Goal: Answer question/provide support

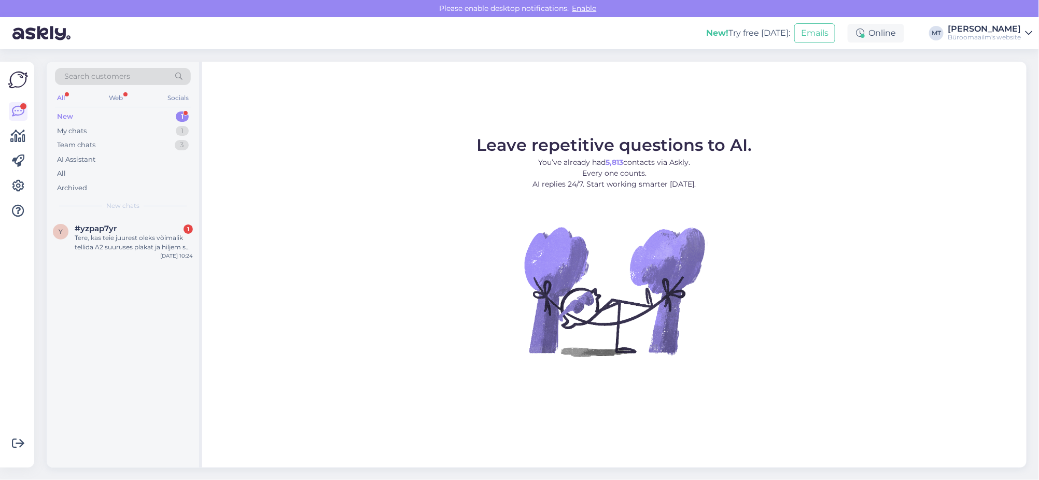
click at [65, 117] on div "New" at bounding box center [65, 116] width 16 height 10
click at [66, 115] on div "New" at bounding box center [65, 116] width 16 height 10
click at [104, 226] on span "#yzpap7yr" at bounding box center [96, 228] width 42 height 9
click at [67, 111] on div "New" at bounding box center [65, 116] width 16 height 10
click at [87, 228] on span "#nsq6nryz" at bounding box center [96, 228] width 42 height 9
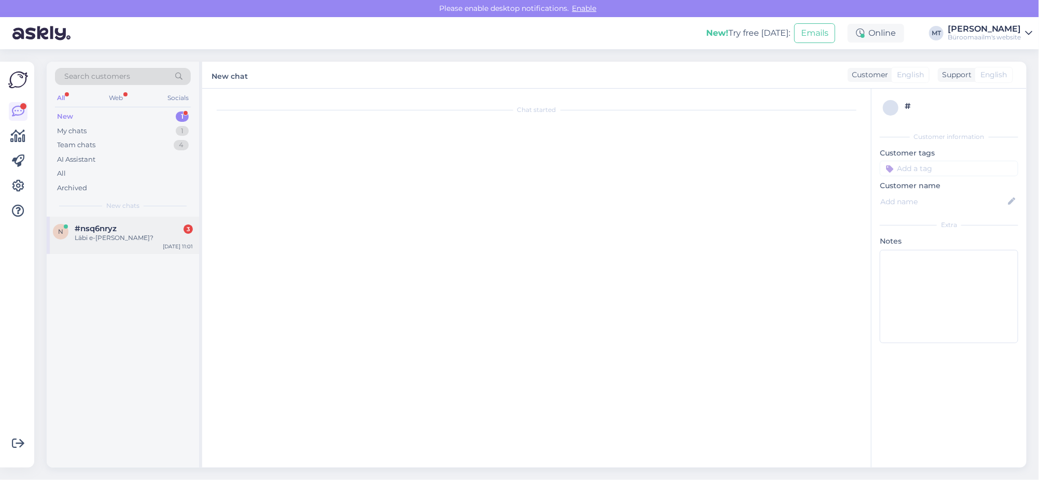
scroll to position [3277, 0]
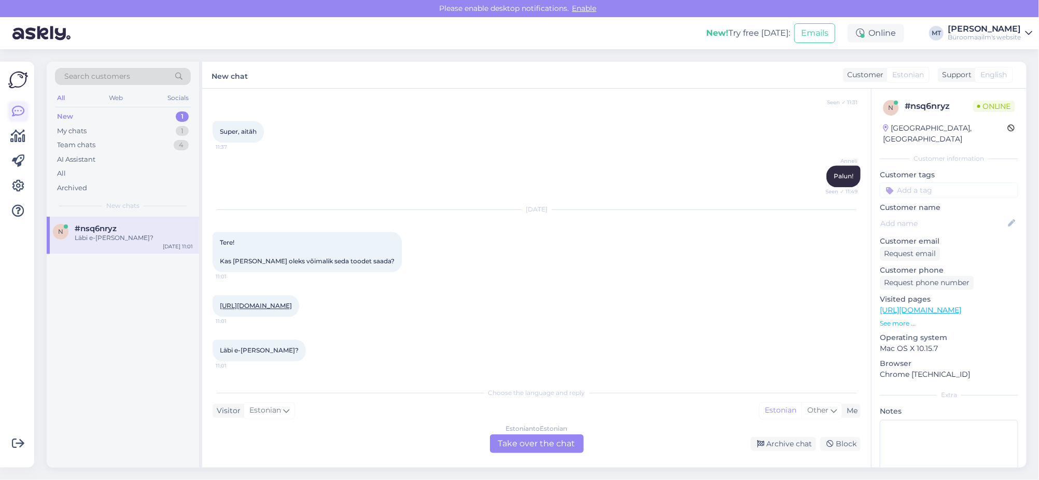
click at [20, 114] on icon at bounding box center [18, 111] width 12 height 12
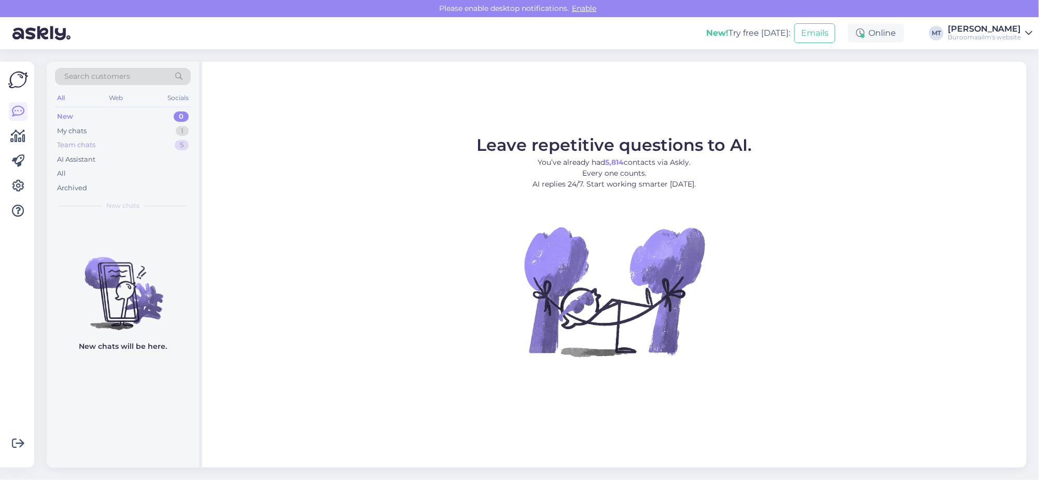
click at [80, 141] on div "Team chats" at bounding box center [76, 145] width 38 height 10
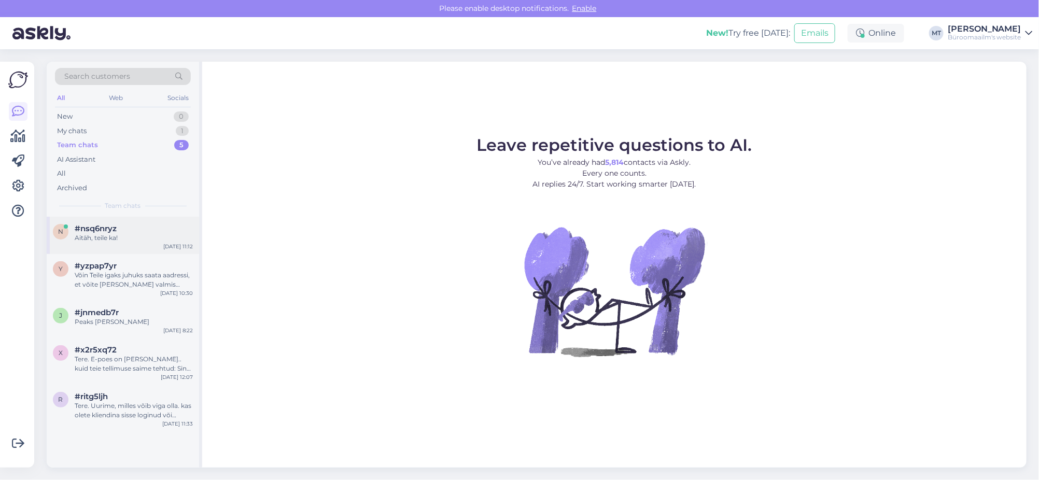
click at [93, 239] on div "Aitäh, teile ka!" at bounding box center [134, 237] width 118 height 9
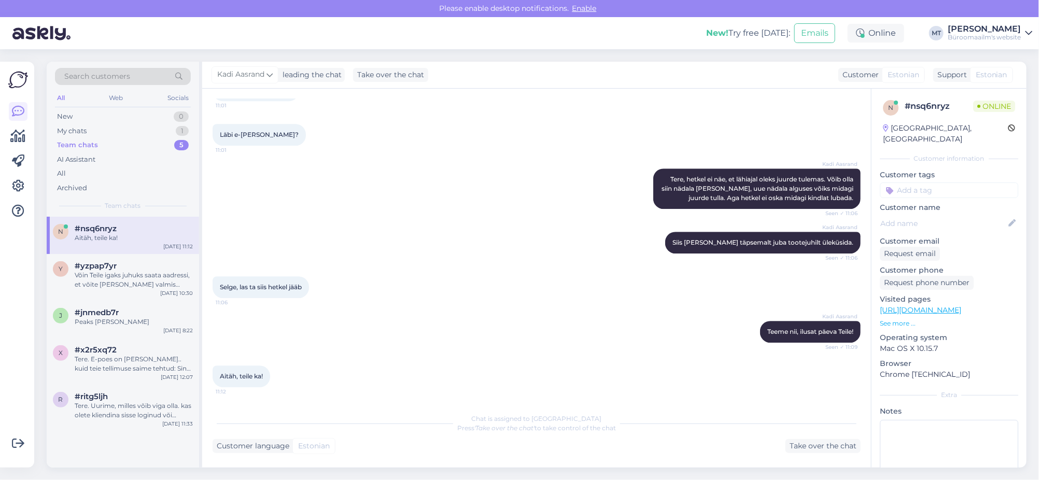
scroll to position [3492, 0]
click at [11, 138] on icon at bounding box center [18, 136] width 15 height 12
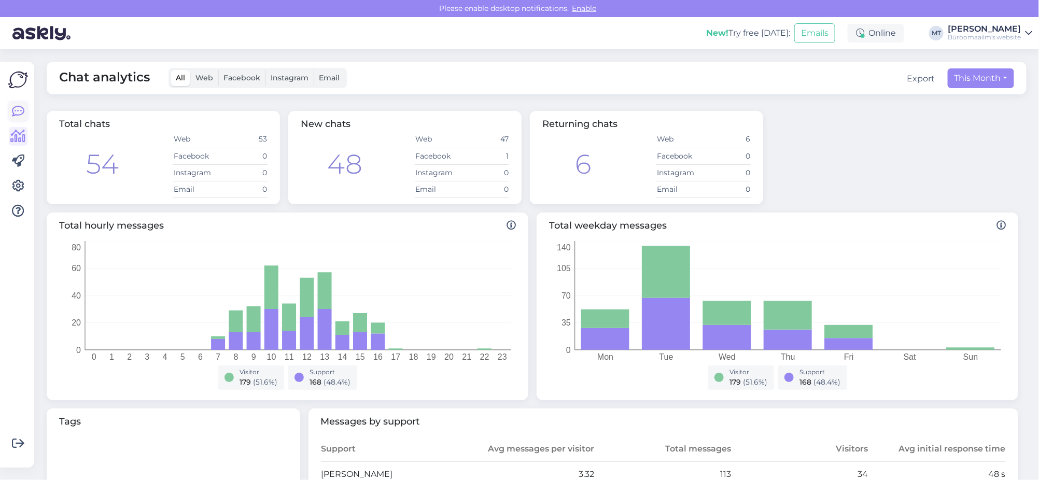
click at [18, 110] on icon at bounding box center [18, 111] width 12 height 12
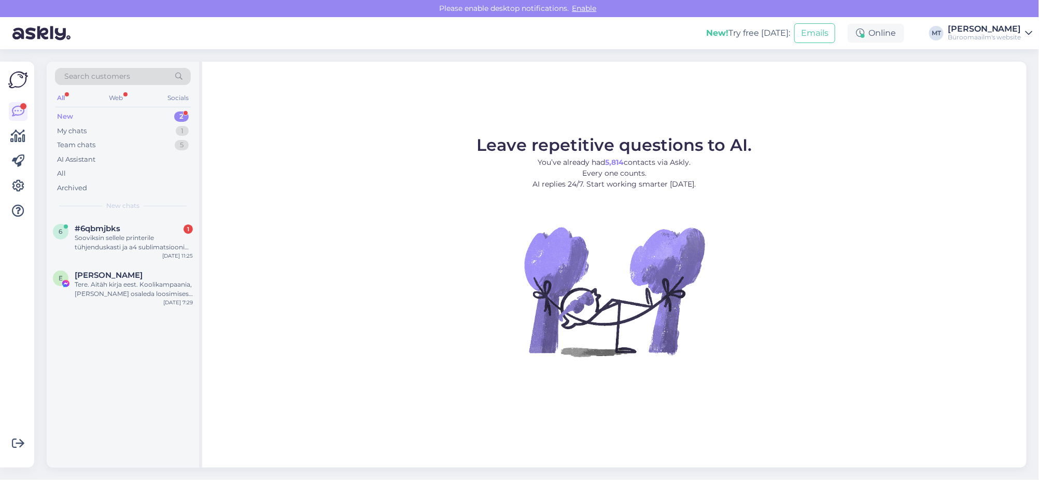
click at [66, 118] on div "New" at bounding box center [65, 116] width 16 height 10
click at [96, 224] on span "#6qbmjbks" at bounding box center [98, 228] width 46 height 9
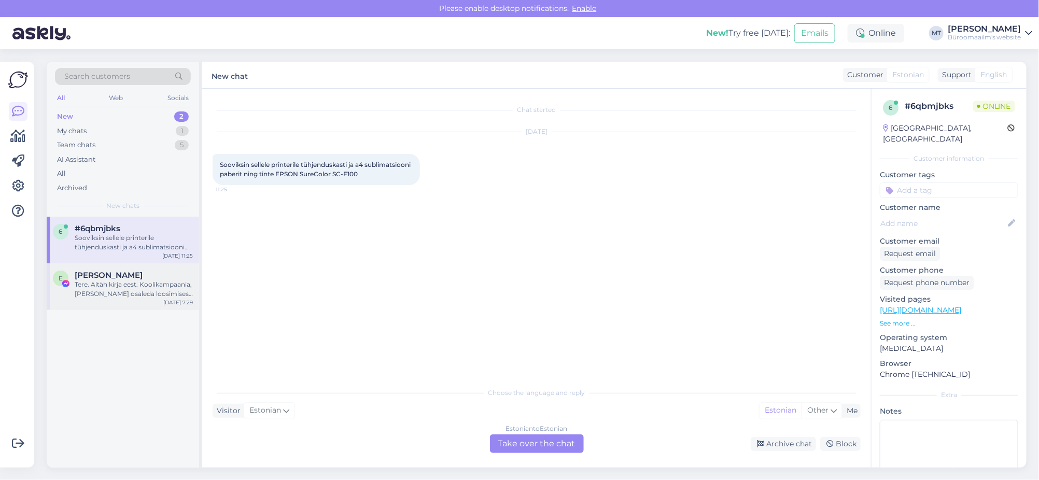
click at [94, 288] on div "Tere. Aitäh kirja eest. Koolikampaania, kus sai osaleda loosimises, lõppes tões…" at bounding box center [134, 289] width 118 height 19
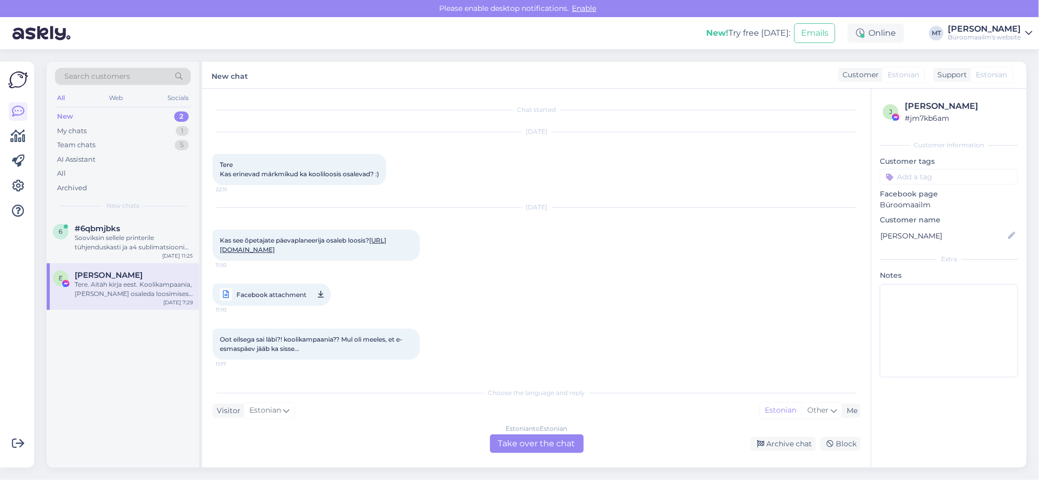
scroll to position [146, 0]
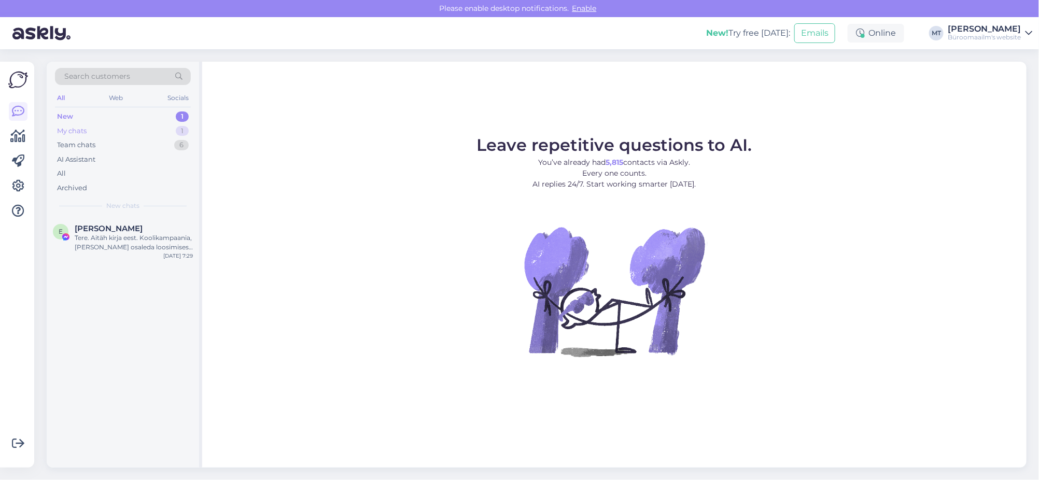
click at [87, 131] on div "My chats" at bounding box center [72, 131] width 30 height 10
click at [91, 236] on div "Aitäh, [PERSON_NAME], kirjutan meilile." at bounding box center [134, 242] width 118 height 19
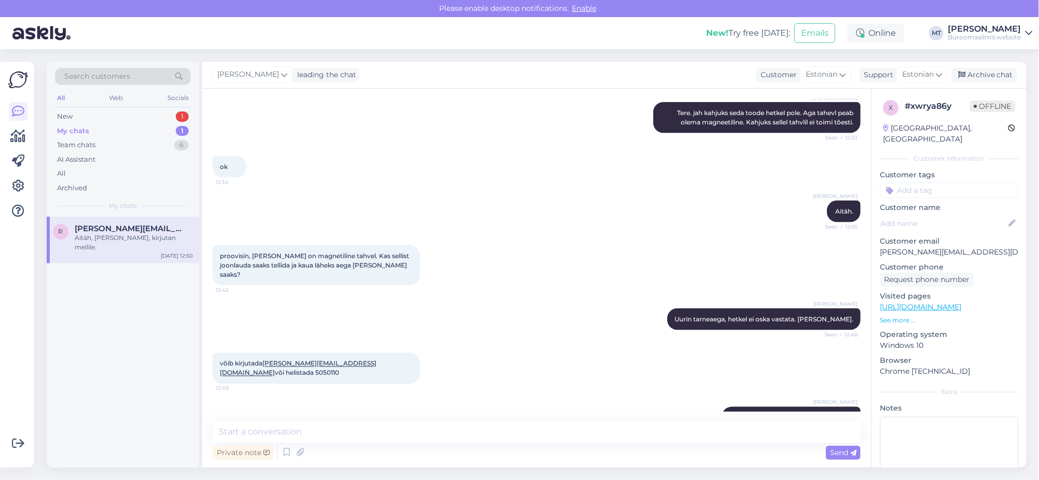
scroll to position [46, 0]
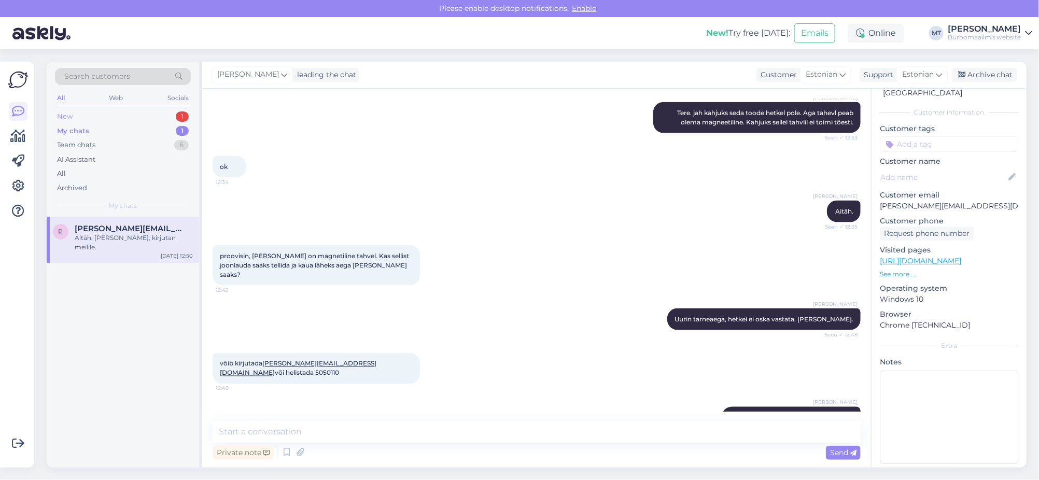
click at [59, 114] on div "New" at bounding box center [65, 116] width 16 height 10
click at [113, 235] on div "Tere. Aitäh kirja eest. Koolikampaania, kus sai osaleda loosimises, lõppes tões…" at bounding box center [134, 242] width 118 height 19
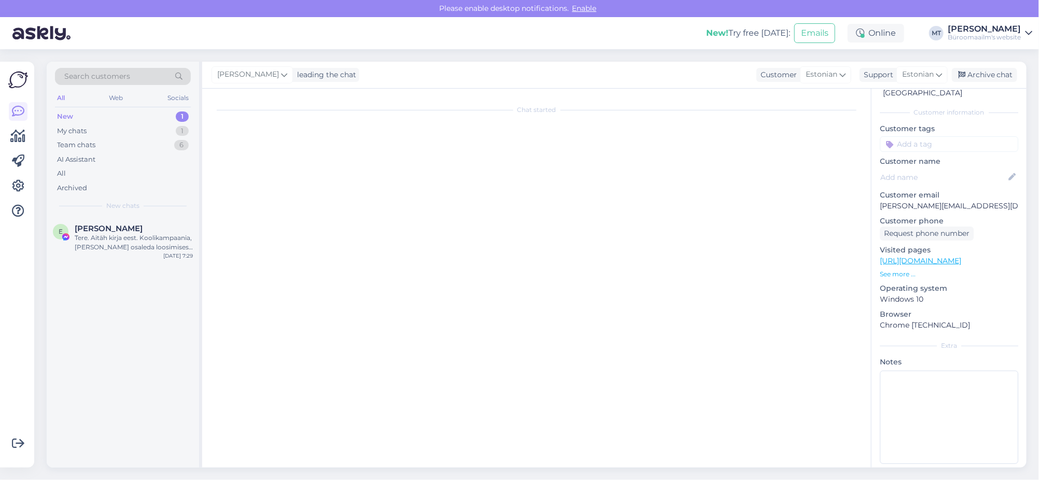
scroll to position [0, 0]
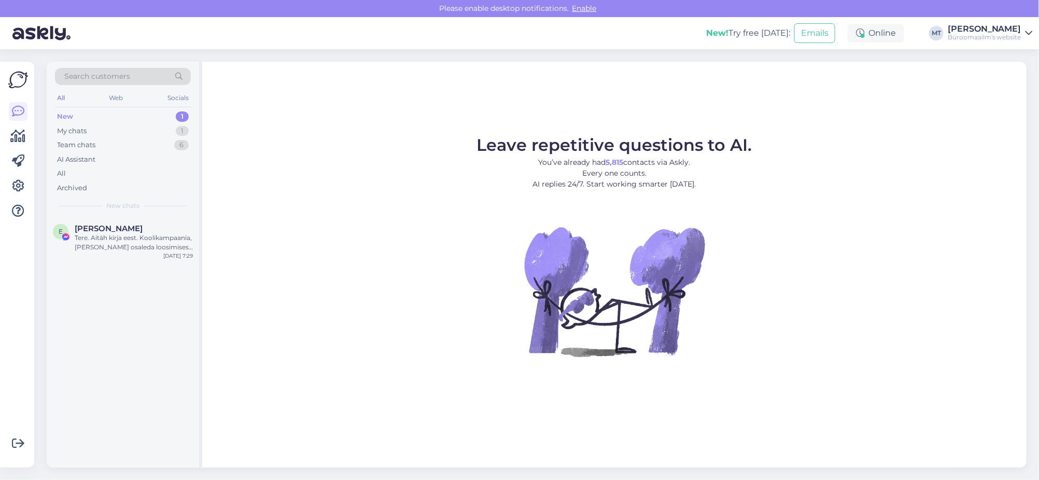
click at [66, 115] on div "New" at bounding box center [65, 116] width 16 height 10
click at [92, 238] on div "Tere. Aitäh kirja eest. Koolikampaania, kus sai osaleda loosimises, lõppes tões…" at bounding box center [134, 242] width 118 height 19
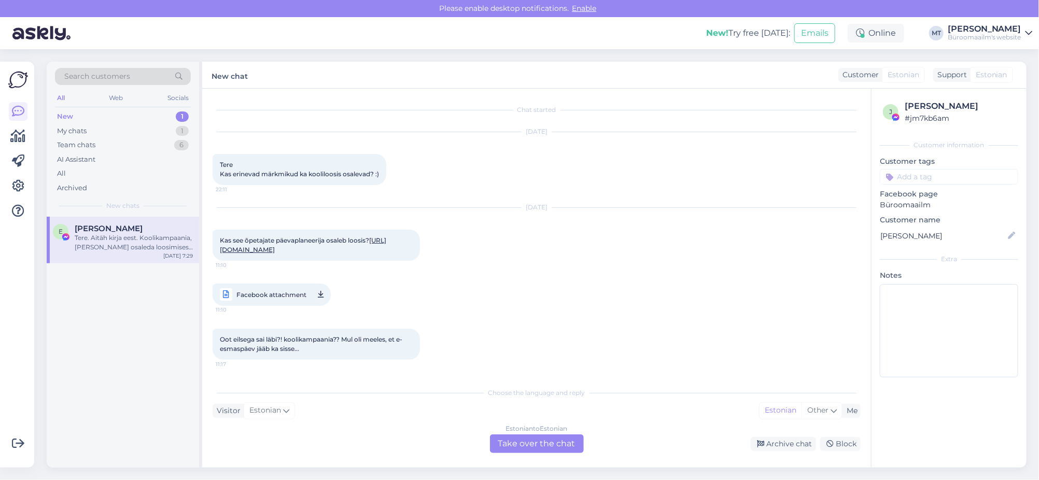
scroll to position [146, 0]
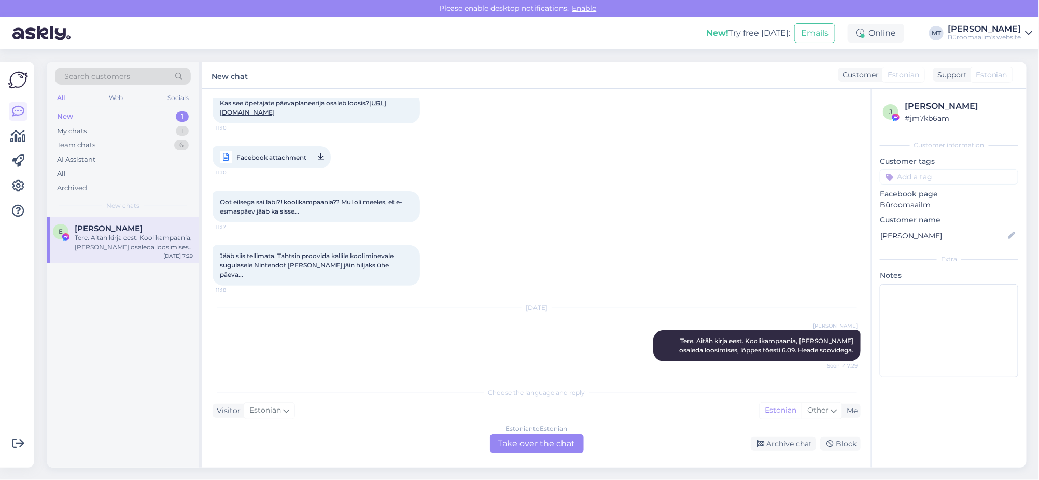
click at [530, 445] on div "Estonian to Estonian Take over the chat" at bounding box center [537, 443] width 94 height 19
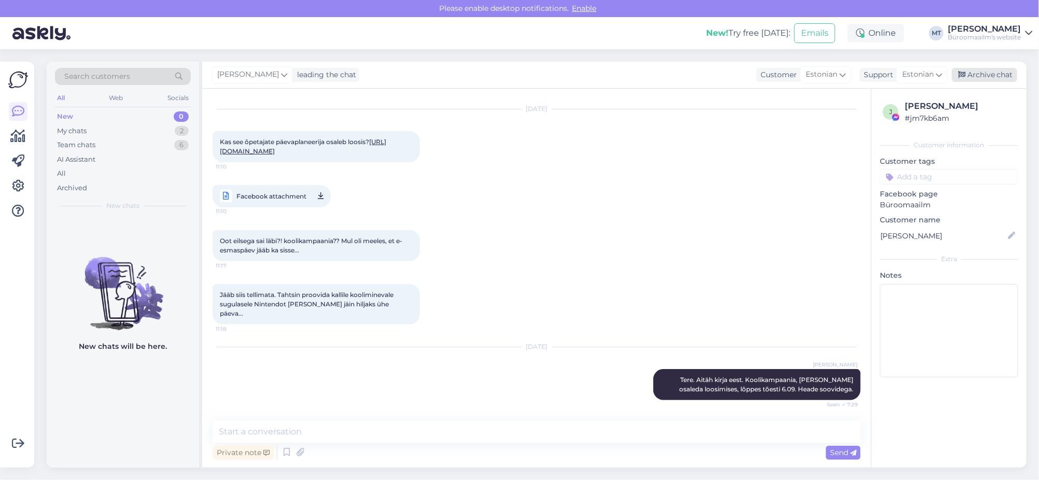
click at [983, 75] on div "Archive chat" at bounding box center [984, 75] width 65 height 14
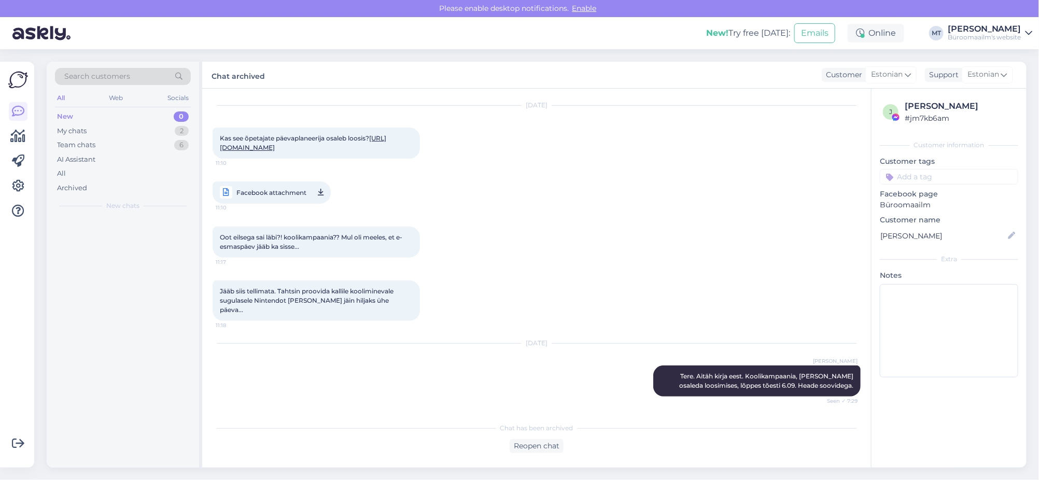
scroll to position [110, 0]
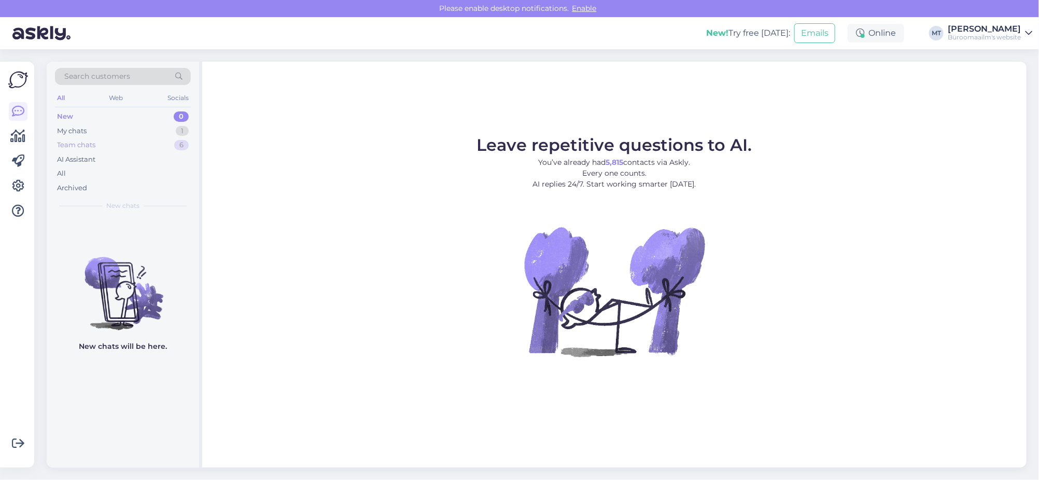
click at [70, 148] on div "Team chats" at bounding box center [76, 145] width 38 height 10
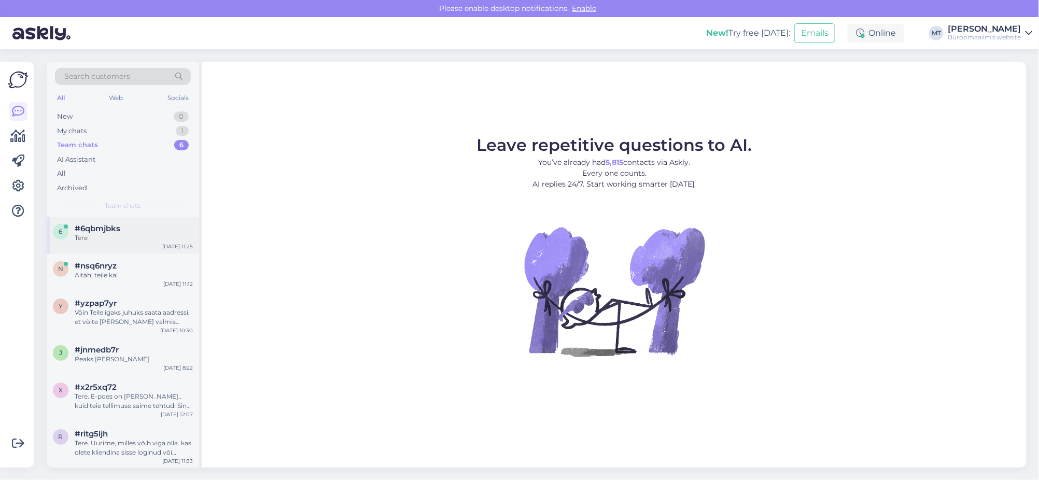
click at [86, 229] on span "#6qbmjbks" at bounding box center [98, 228] width 46 height 9
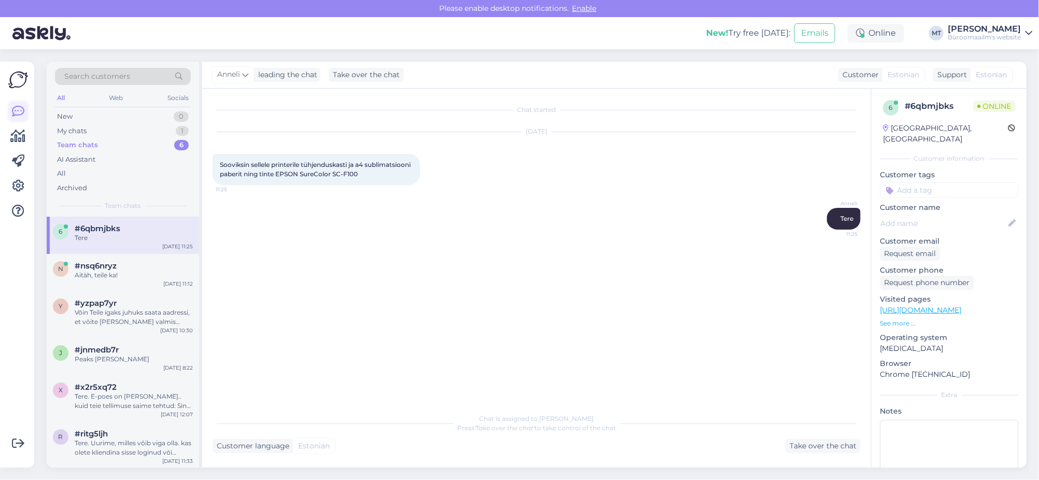
click at [13, 113] on icon at bounding box center [18, 111] width 12 height 12
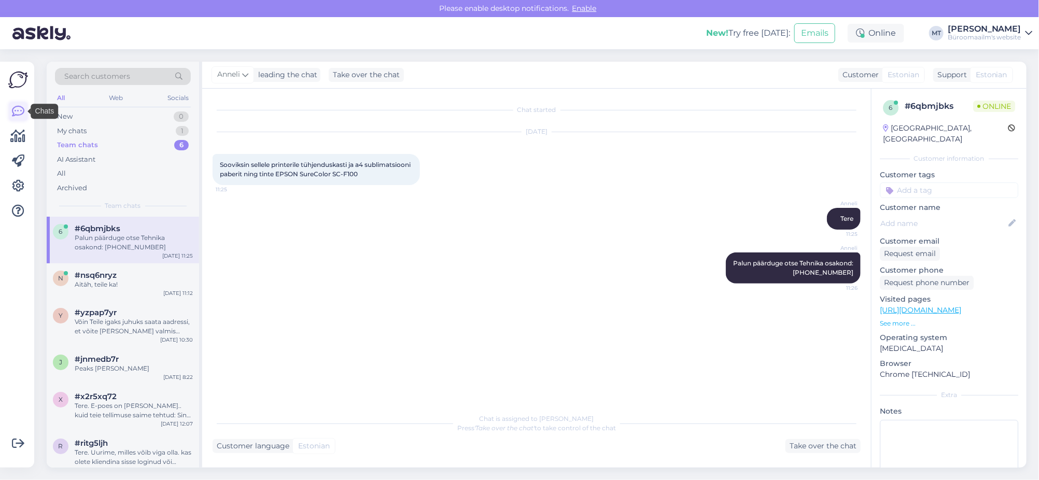
click at [13, 112] on icon at bounding box center [18, 111] width 12 height 12
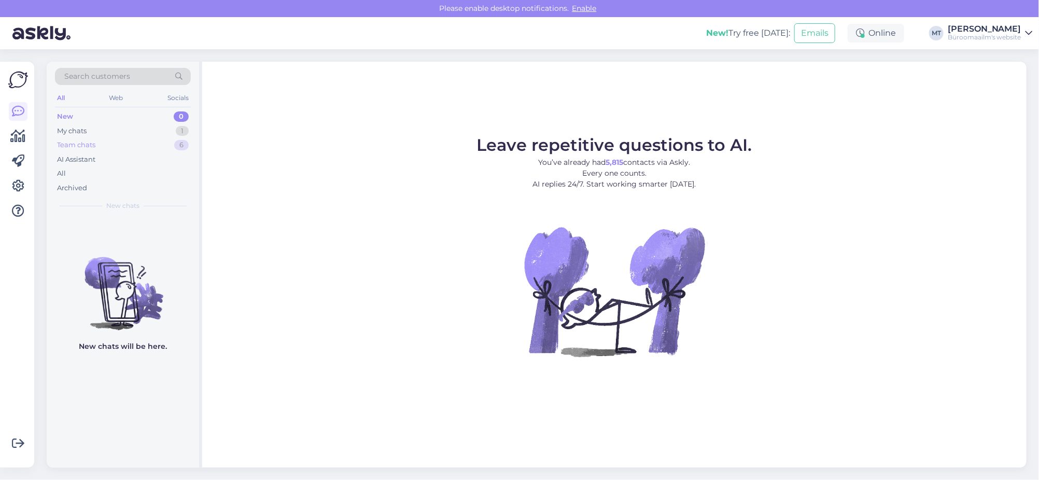
click at [78, 147] on div "Team chats" at bounding box center [76, 145] width 38 height 10
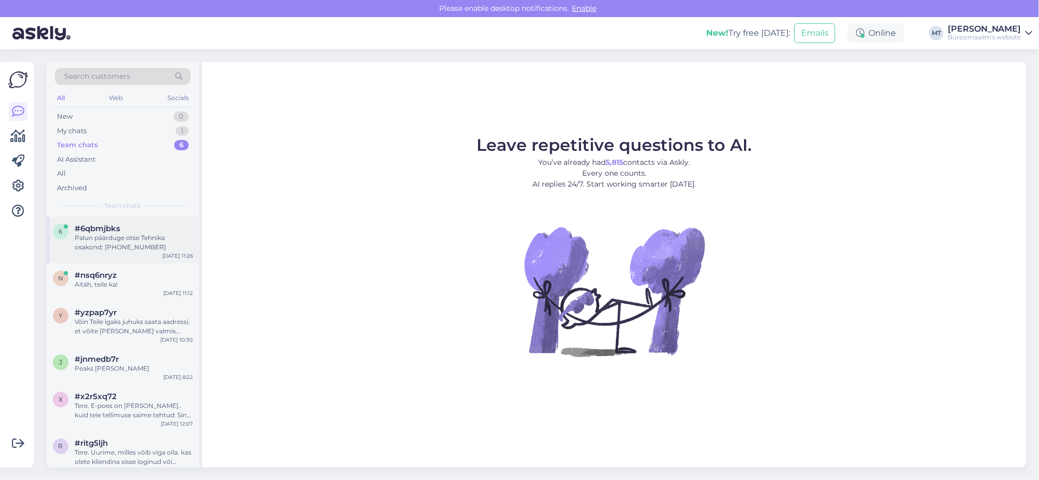
click at [107, 244] on div "Palun päärduge otse Tehnika osakond: [PHONE_NUMBER]" at bounding box center [134, 242] width 118 height 19
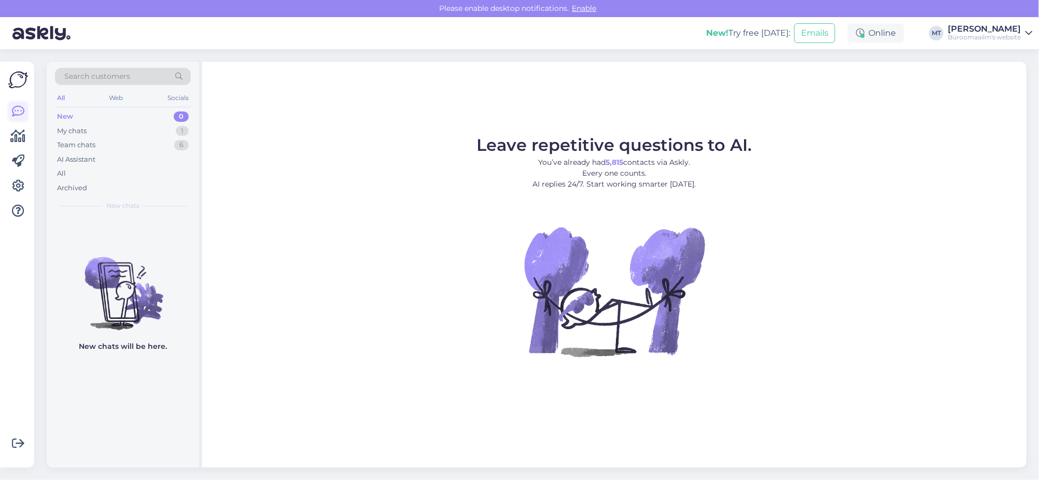
click at [11, 111] on link at bounding box center [18, 111] width 19 height 19
click at [11, 137] on icon at bounding box center [18, 136] width 15 height 12
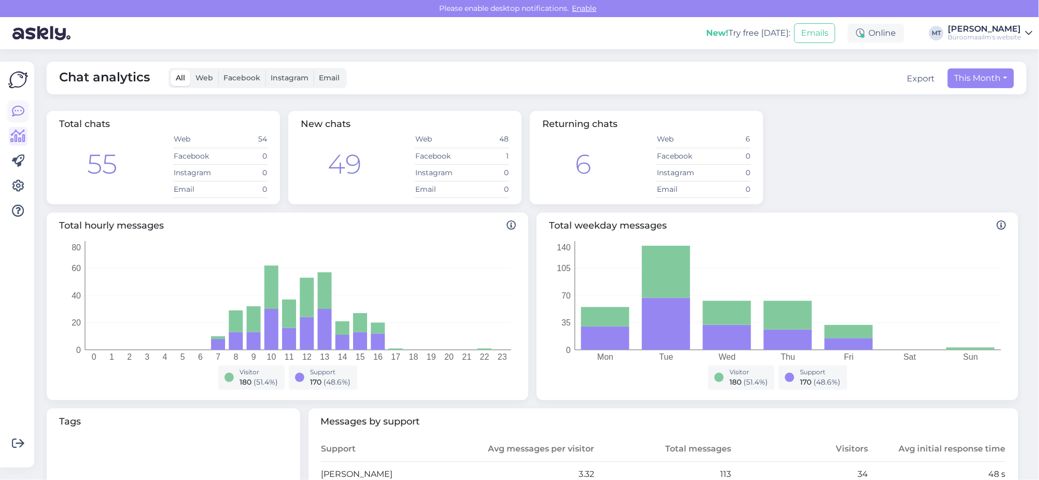
click at [13, 110] on icon at bounding box center [18, 111] width 12 height 12
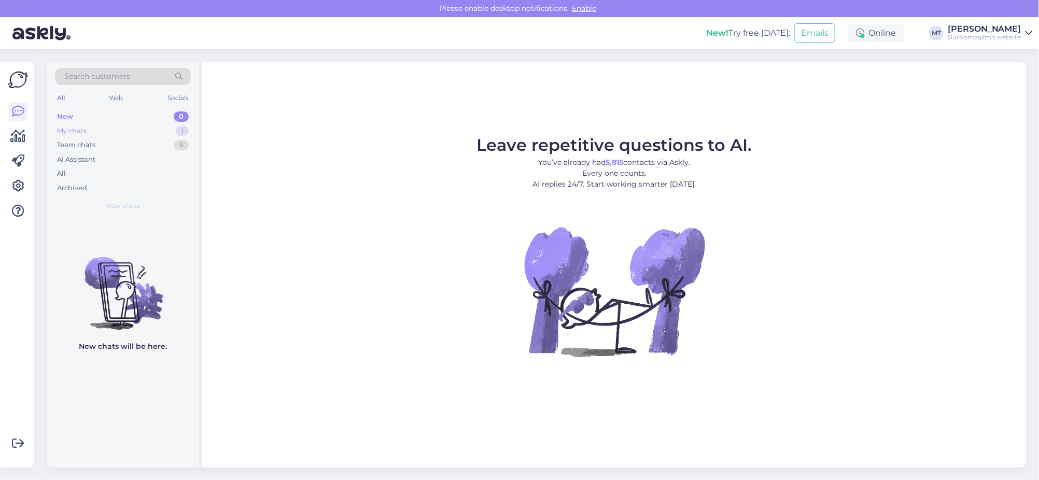
click at [74, 133] on div "My chats" at bounding box center [72, 131] width 30 height 10
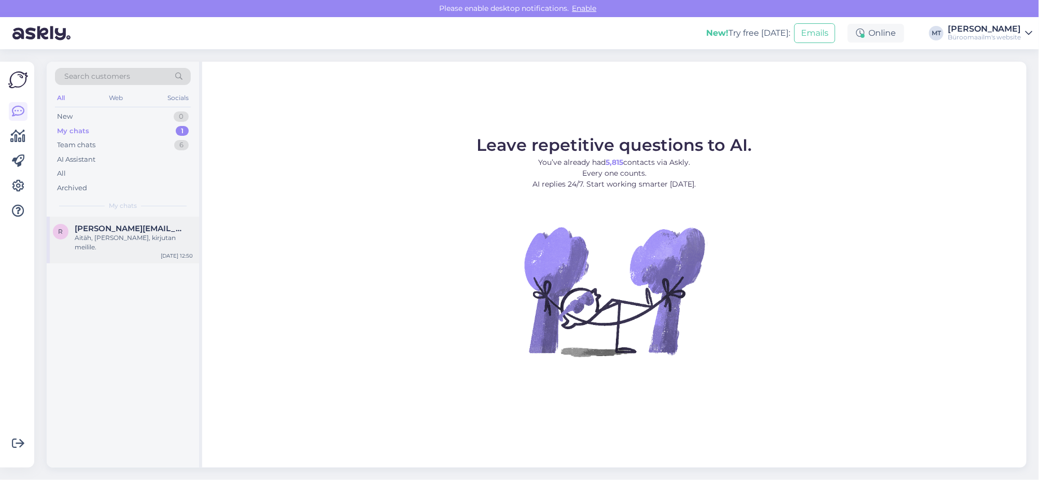
click at [95, 221] on div "r rutt@buffalo.ee Aitäh, teeme nii, kirjutan meilile. Sep 4 12:50" at bounding box center [123, 240] width 152 height 47
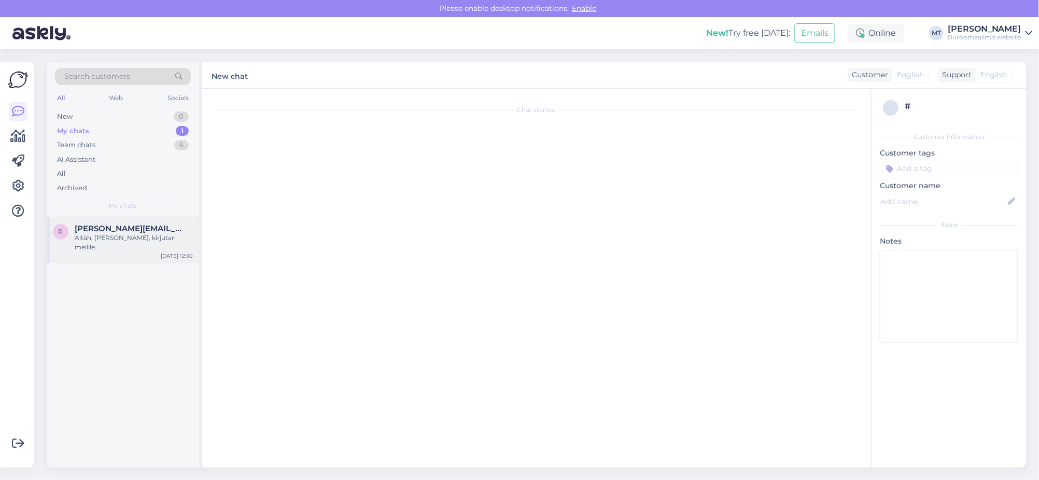
scroll to position [734, 0]
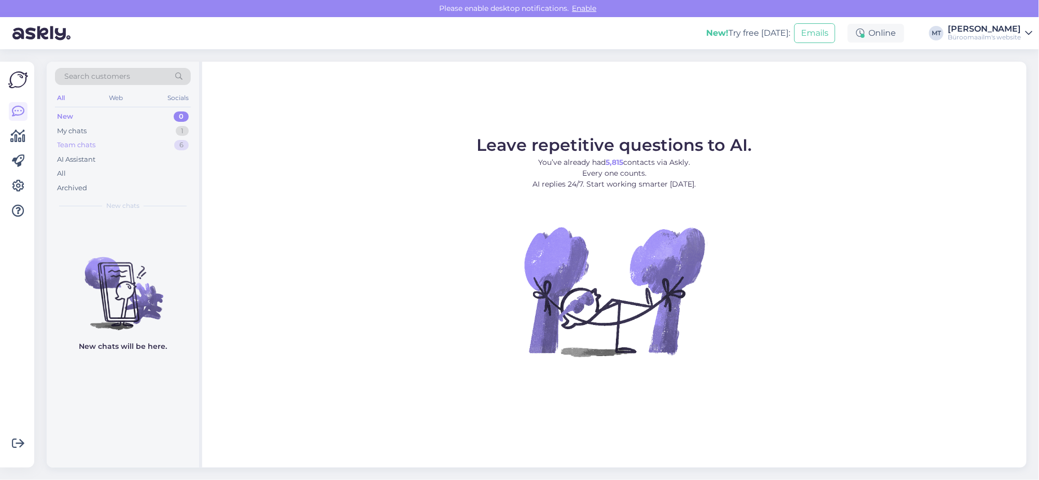
click at [71, 142] on div "Team chats" at bounding box center [76, 145] width 38 height 10
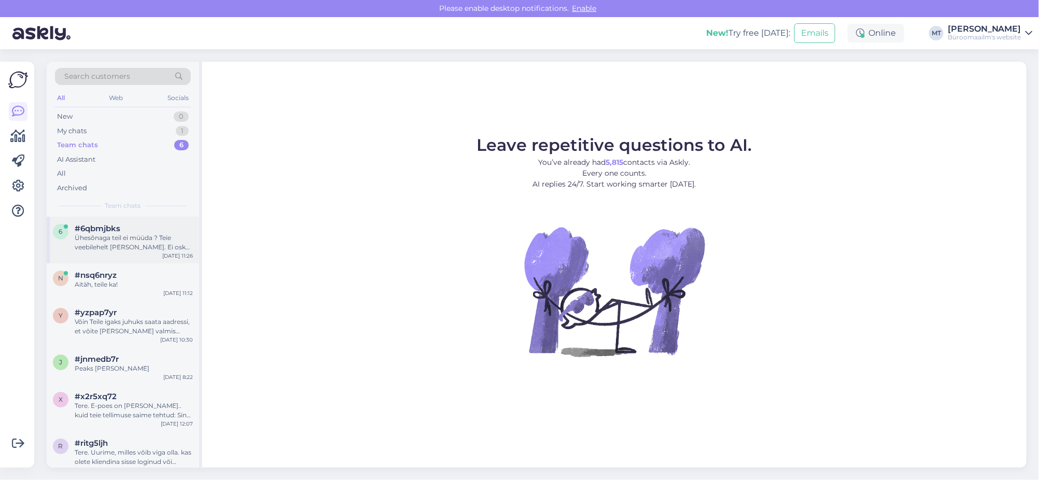
click at [92, 240] on div "Ühesõnaga teil ei müüda ? Teie veebilehelt [PERSON_NAME]. Ei oska otsida." at bounding box center [134, 242] width 118 height 19
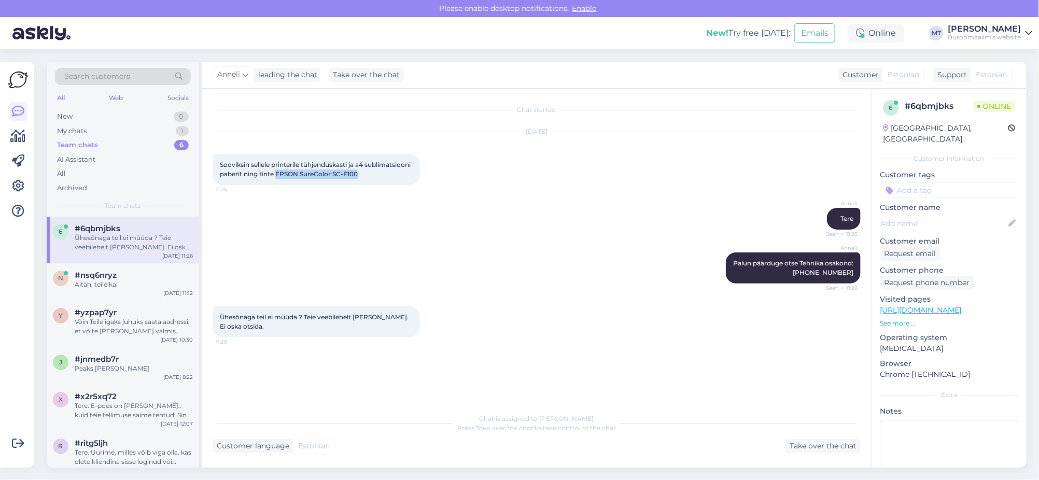
drag, startPoint x: 413, startPoint y: 172, endPoint x: 327, endPoint y: 179, distance: 86.8
click at [327, 179] on div "Sooviksin sellele printerile tühjenduskasti ja a4 sublimatsiooni paberit ning t…" at bounding box center [316, 169] width 207 height 31
copy span "EPSON SureColor SC-F100"
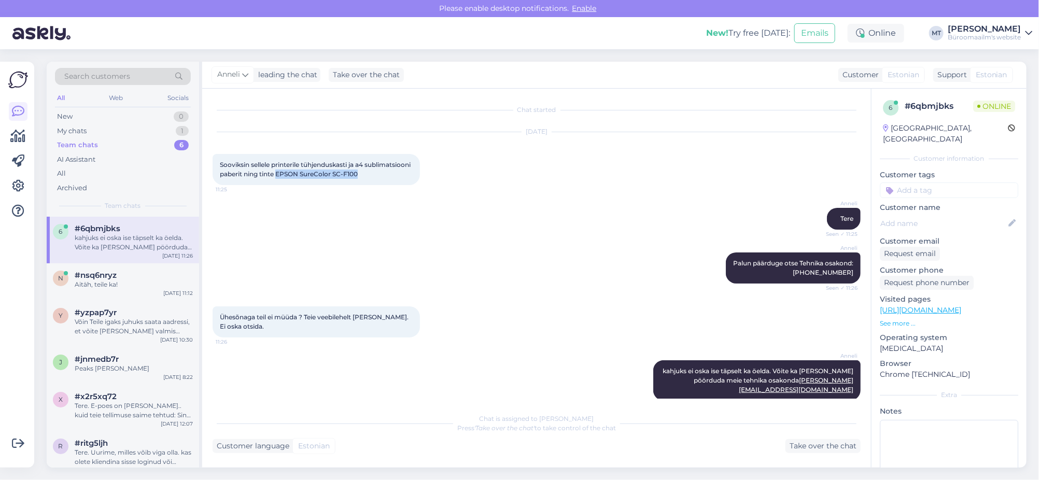
scroll to position [13, 0]
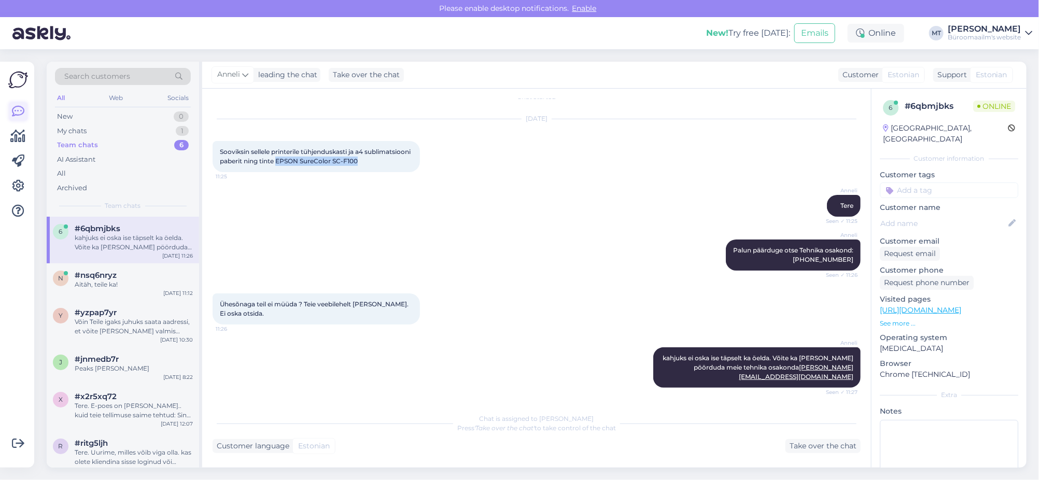
click at [16, 108] on icon at bounding box center [18, 111] width 12 height 12
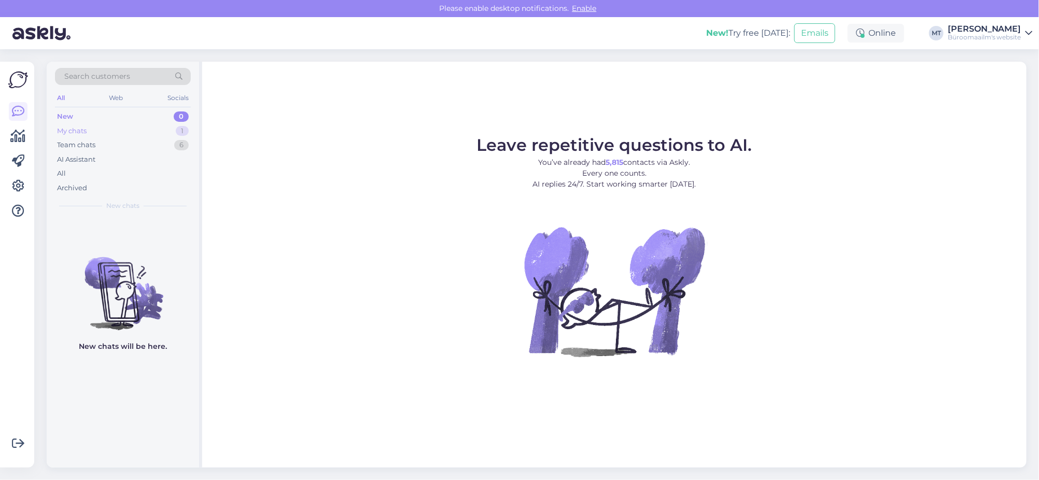
click at [68, 130] on div "My chats" at bounding box center [72, 131] width 30 height 10
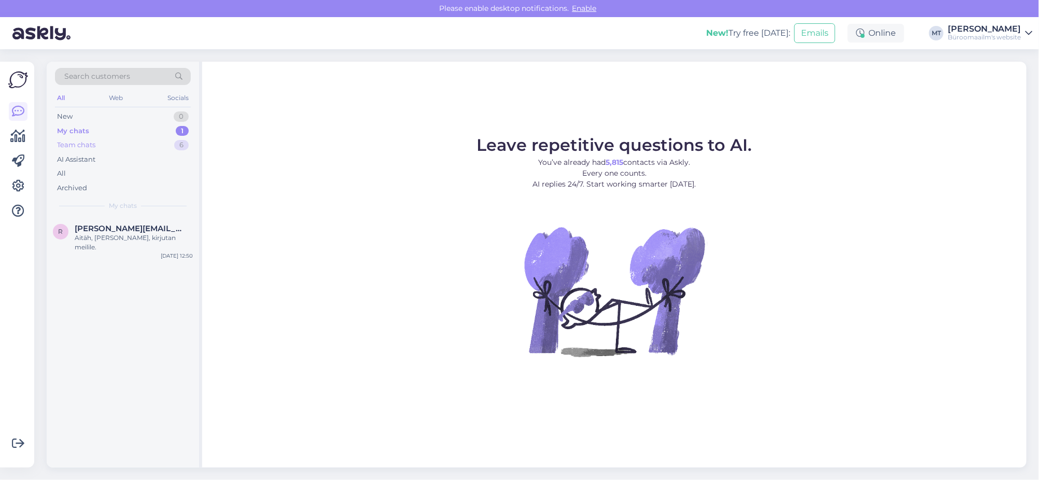
click at [71, 143] on div "Team chats" at bounding box center [76, 145] width 38 height 10
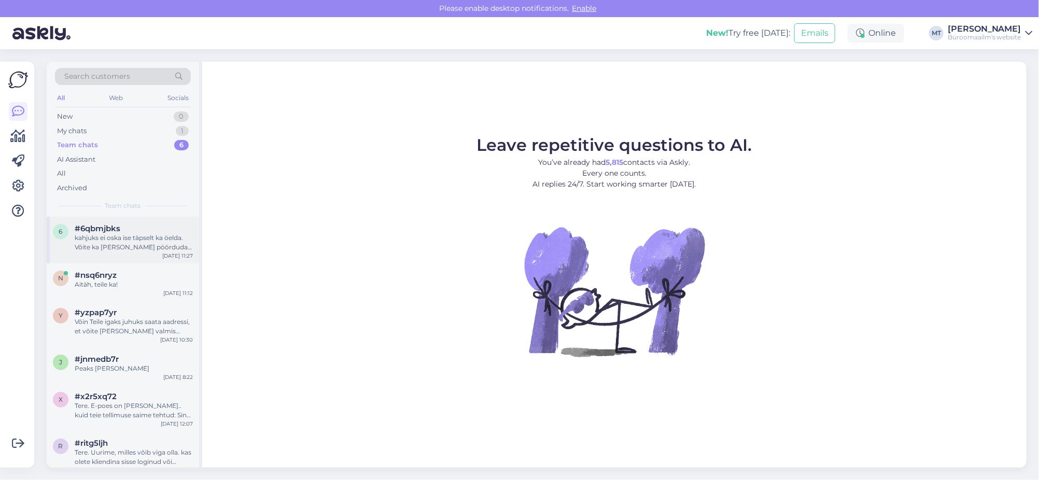
click at [101, 233] on div "kahjuks ei oska ise täpselt ka öelda. Võite ka maili teel pöörduda meie tehnika…" at bounding box center [134, 242] width 118 height 19
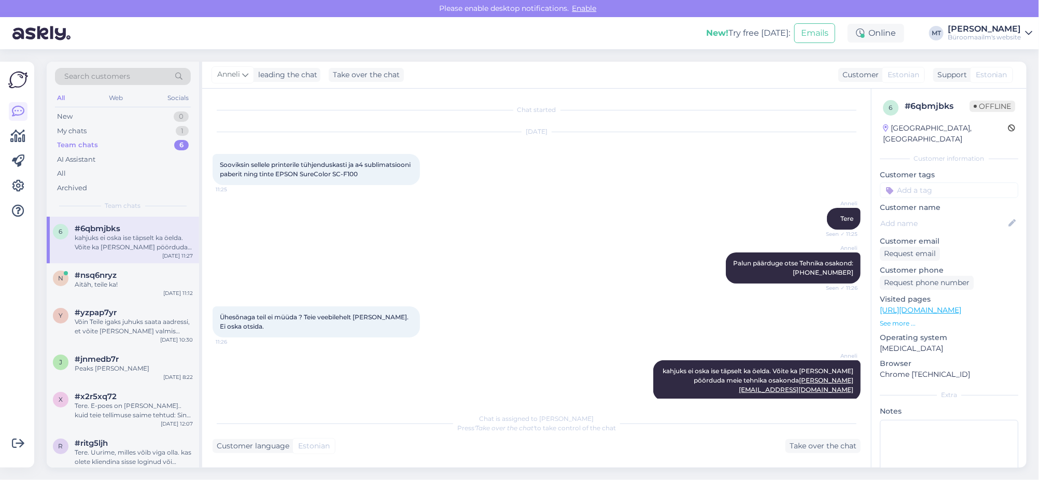
scroll to position [13, 0]
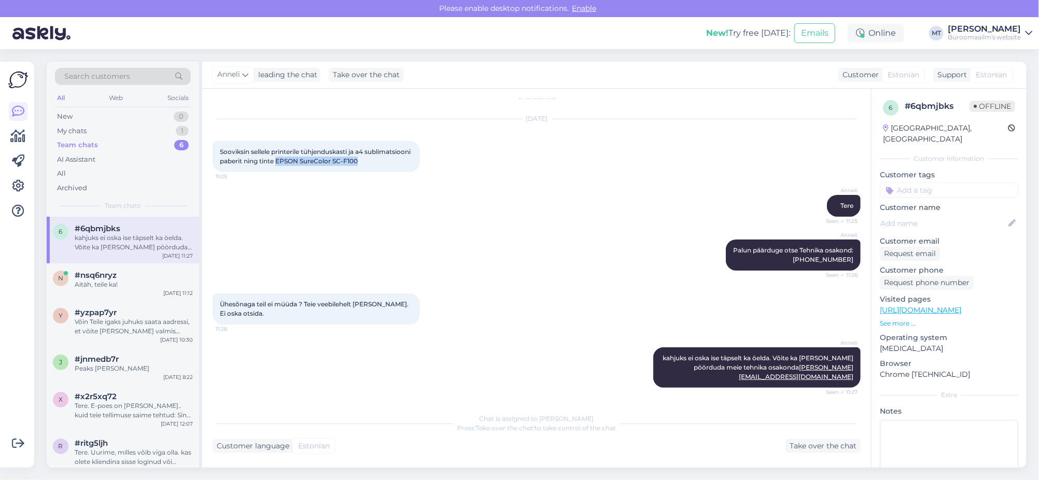
drag, startPoint x: 406, startPoint y: 159, endPoint x: 327, endPoint y: 162, distance: 78.9
click at [327, 162] on div "Sooviksin sellele printerile tühjenduskasti ja a4 sublimatsiooni paberit ning t…" at bounding box center [316, 156] width 207 height 31
copy span "EPSON SureColor SC-F100"
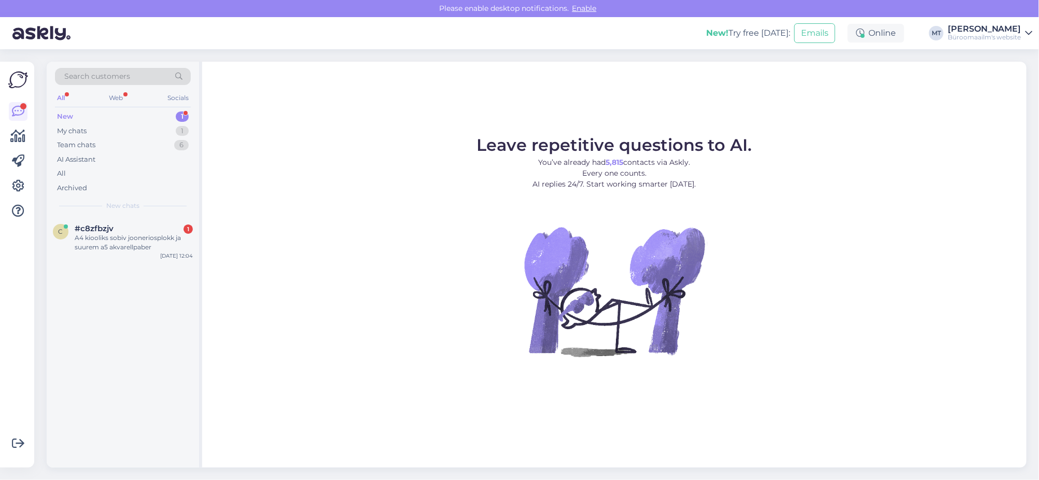
click at [66, 110] on div "New 1" at bounding box center [123, 116] width 136 height 15
click at [99, 242] on div "A4 kiooliks sobiv jooneriosplokk ja suurem a5 akvarellpaber" at bounding box center [134, 242] width 118 height 19
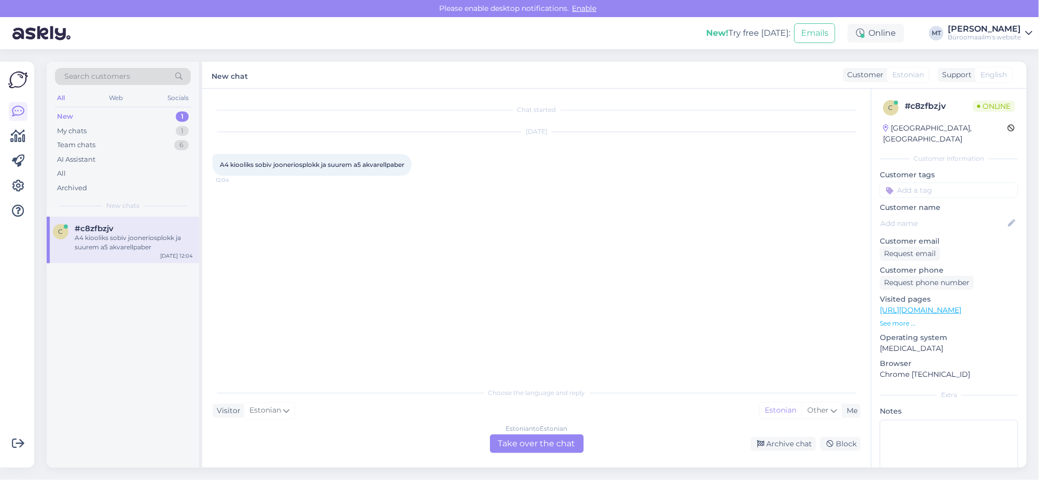
click at [551, 446] on div "Estonian to Estonian Take over the chat" at bounding box center [537, 443] width 94 height 19
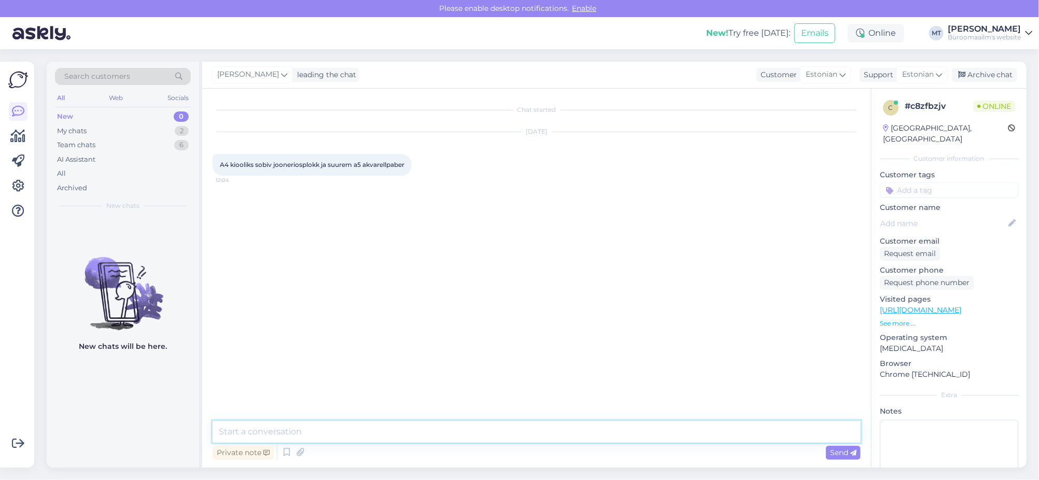
click at [275, 429] on textarea at bounding box center [537, 432] width 648 height 22
paste textarea "https://www.byroomaailm.ee/kool-ja-kunst/kunstitarbed/joonistuspaber-ja-plokid"
type textarea "Tere. Joonistusplokid https://www.byroomaailm.ee/kool-ja-kunst/kunstitarbed/joo…"
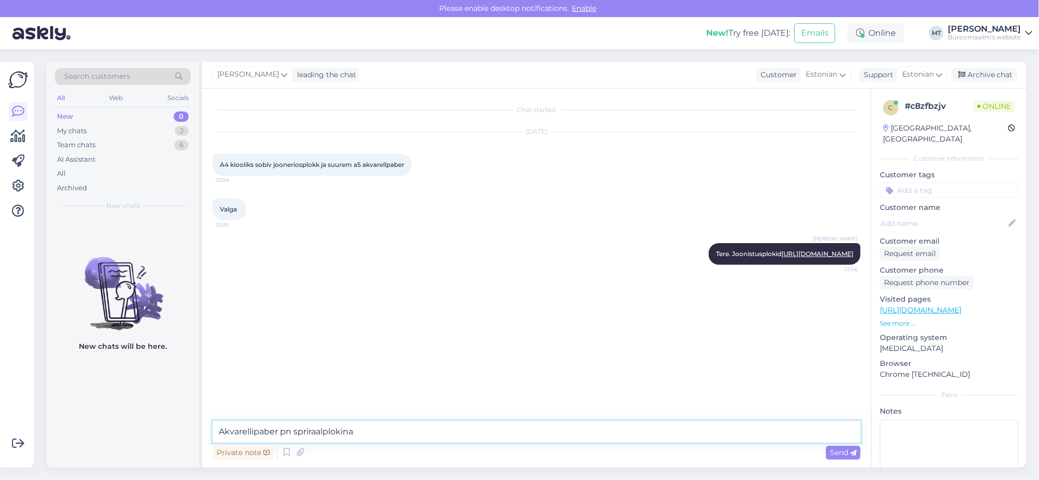
paste textarea "https://www.byroomaailm.ee/akvarelliplokk-a5-20-lehte-280gsm-spiraalkoide-smlt?…"
click at [283, 431] on textarea "Akvarellipaber pn spriraalplokina https://www.byroomaailm.ee/akvarelliplokk-a5-…" at bounding box center [537, 432] width 648 height 22
click at [787, 434] on textarea "Akvarellipaber on spriraalplokina https://www.byroomaailm.ee/akvarelliplokk-a5-…" at bounding box center [537, 432] width 648 height 22
paste textarea "https://www.byroomaailm.ee/kool-ja-kunst/kunstitarbed/akvarellpaber/akvarellplo…"
type textarea "Akvarellipaber on spriraalplokina https://www.byroomaailm.ee/akvarelliplokk-a5-…"
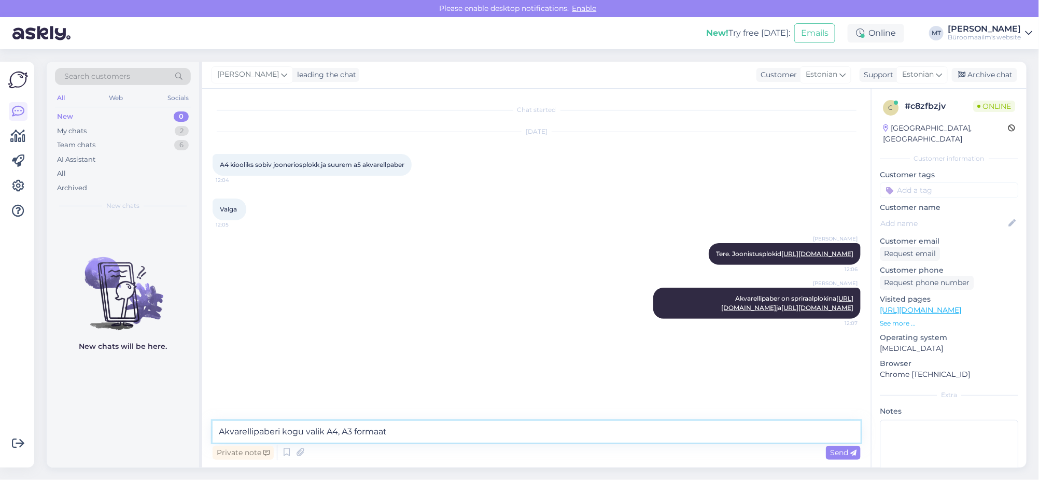
paste textarea "https://www.byroomaailm.ee/kool-ja-kunst/kunstitarbed/akvarellpaber"
type textarea "Akvarellipaberi kogu valik A4, A3 formaat https://www.byroomaailm.ee/kool-ja-ku…"
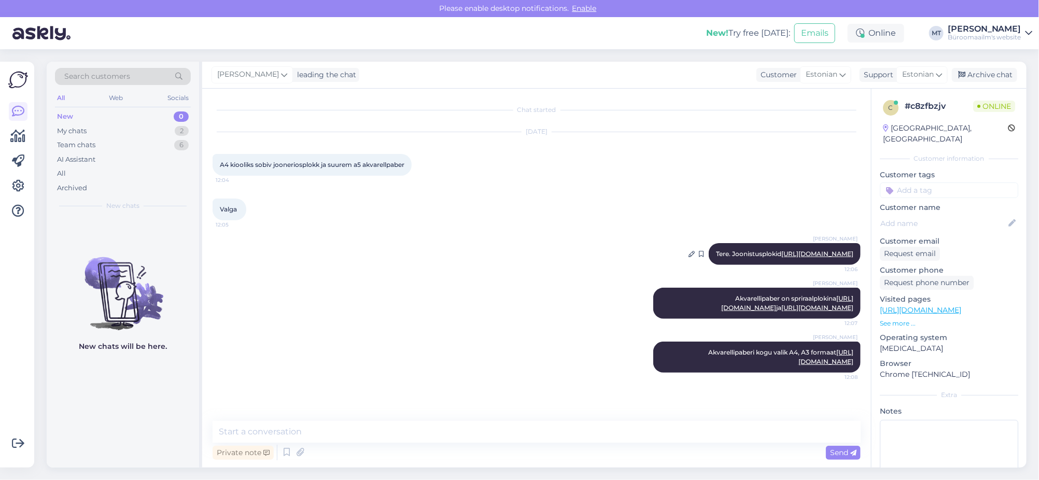
click at [782, 250] on link "https://www.byroomaailm.ee/kool-ja-kunst/kunstitarbed/joonistuspaber-ja-plokid" at bounding box center [817, 254] width 72 height 8
click at [994, 73] on div "Archive chat" at bounding box center [984, 75] width 65 height 14
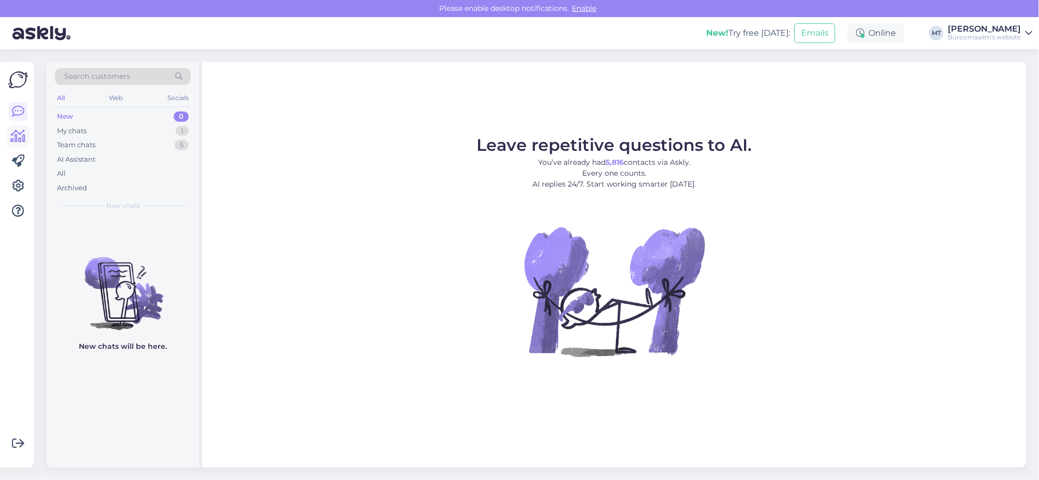
click at [18, 133] on icon at bounding box center [18, 136] width 15 height 12
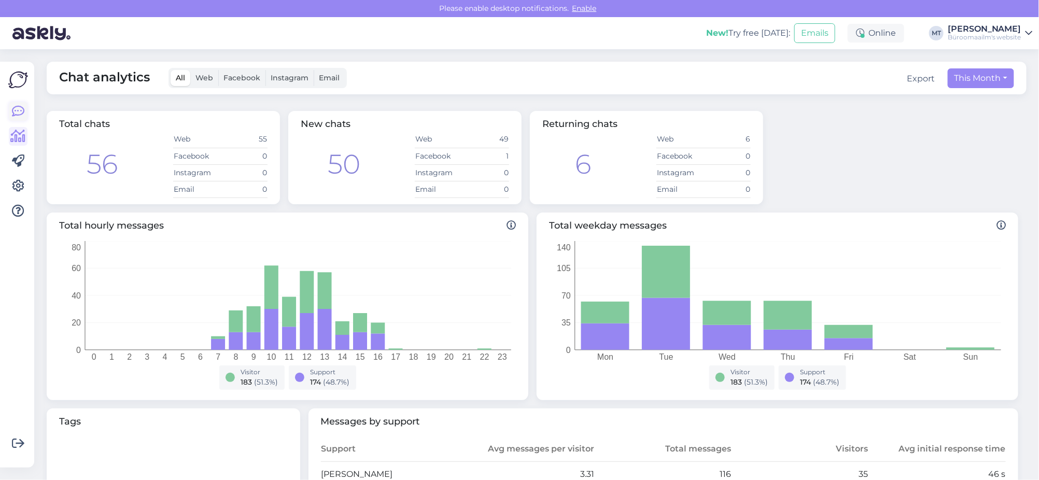
click at [17, 113] on icon at bounding box center [18, 111] width 12 height 12
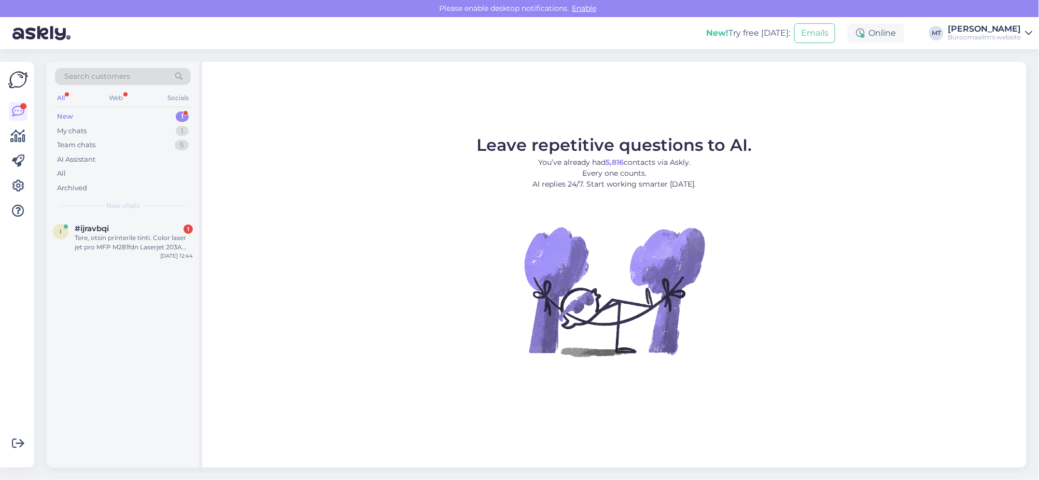
click at [63, 117] on div "New" at bounding box center [65, 116] width 16 height 10
click at [91, 234] on div "Tere, otsin printerile tinti. Color laser jet pro MFP M281fdn Laserjet 203A must" at bounding box center [134, 242] width 118 height 19
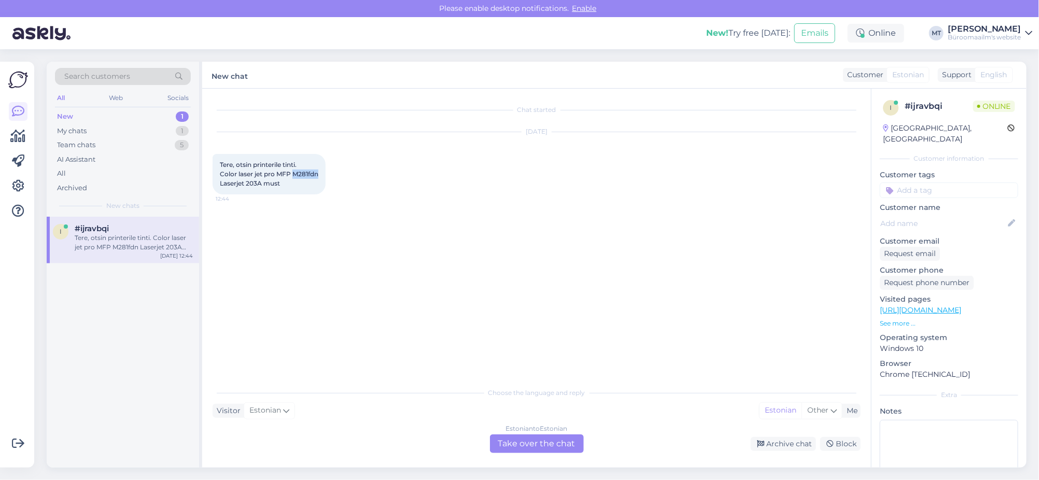
drag, startPoint x: 320, startPoint y: 175, endPoint x: 295, endPoint y: 178, distance: 26.1
click at [295, 178] on div "Tere, otsin printerile tinti. Color laser jet pro MFP M281fdn Laserjet 203A mus…" at bounding box center [269, 174] width 113 height 40
copy span "M281fdn"
click at [556, 444] on div "Estonian to Estonian Take over the chat" at bounding box center [537, 443] width 94 height 19
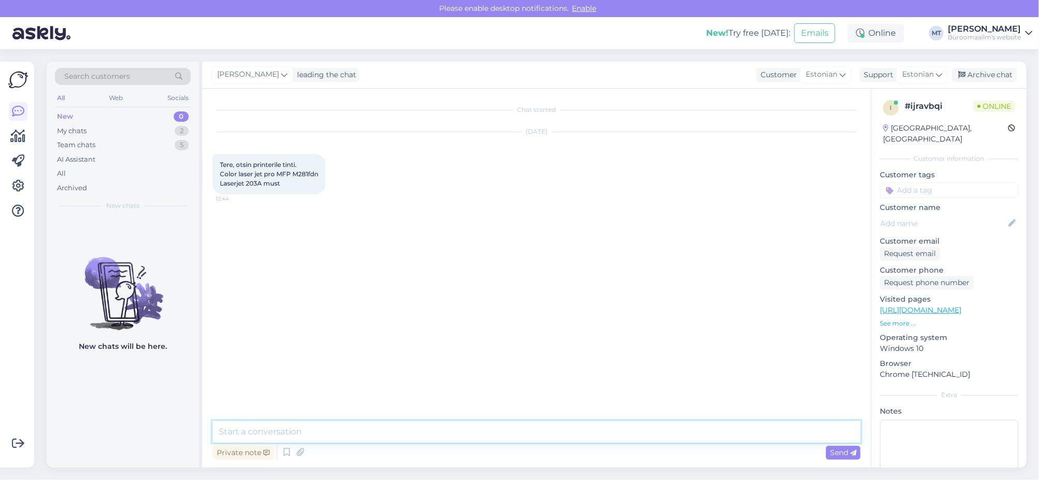
click at [336, 427] on textarea at bounding box center [537, 432] width 648 height 22
paste textarea "https://www.byroomaailm.ee/tooner-hp-cf540a-203a-black-1400pg-for-color-laserje…"
type textarea "Tere. On olemas https://www.byroomaailm.ee/tooner-hp-cf540a-203a-black-1400pg-f…"
type textarea "Aitäh."
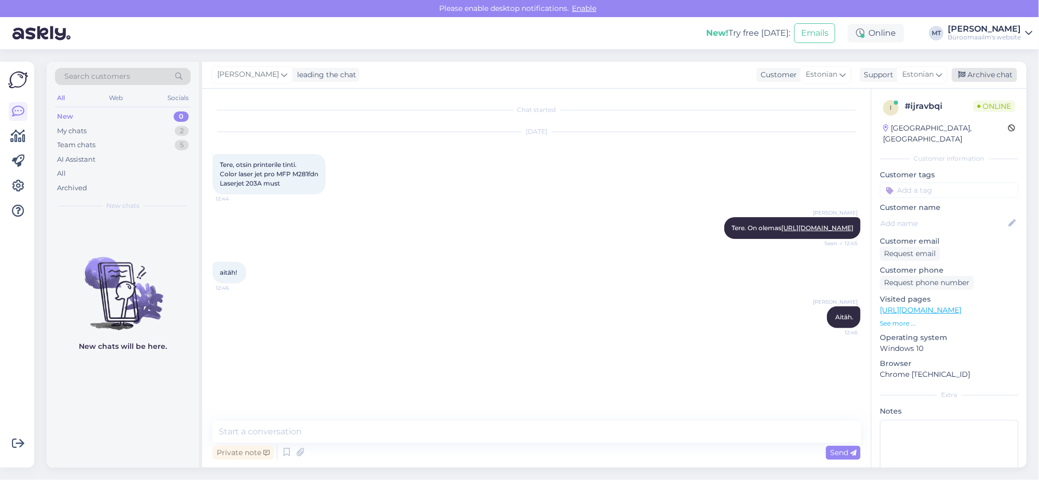
click at [974, 73] on div "Archive chat" at bounding box center [984, 75] width 65 height 14
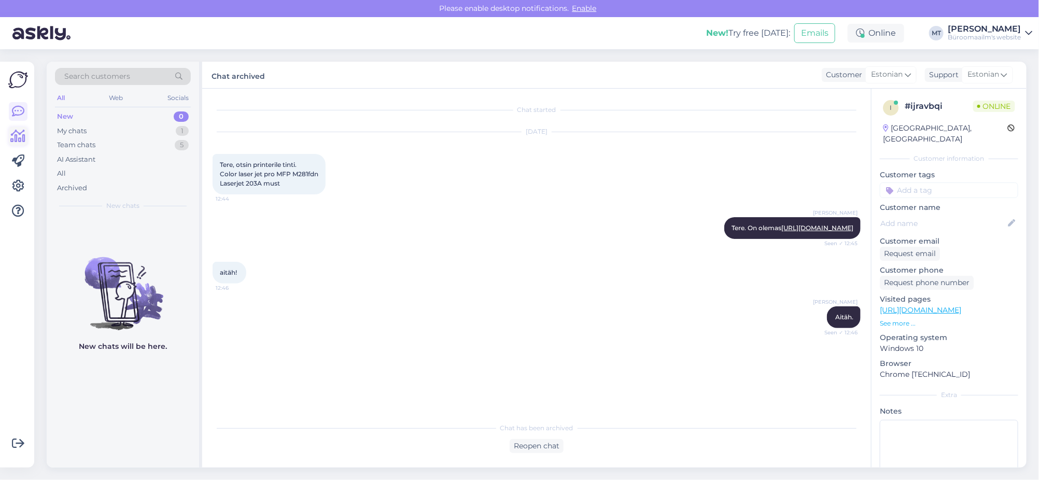
click at [14, 133] on icon at bounding box center [18, 136] width 15 height 12
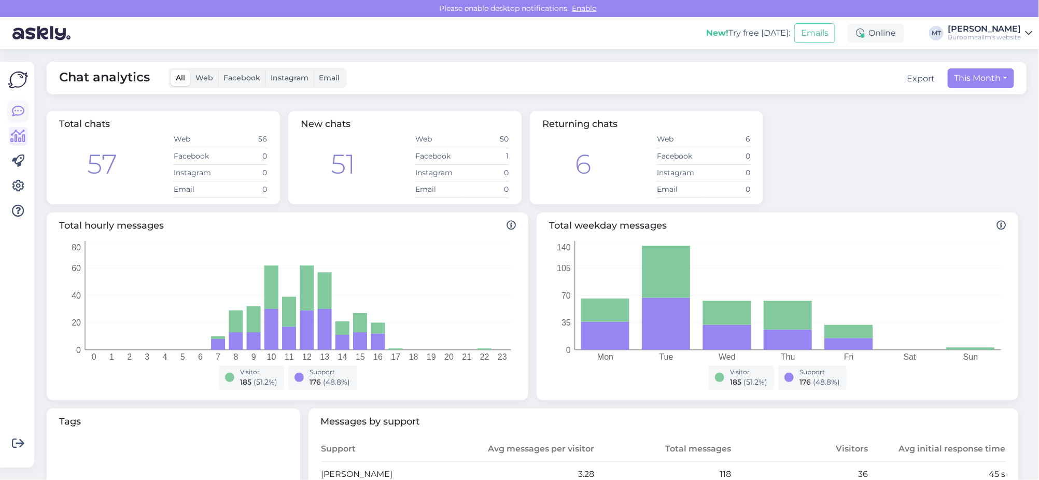
click at [16, 107] on icon at bounding box center [18, 111] width 12 height 12
